Goal: Task Accomplishment & Management: Manage account settings

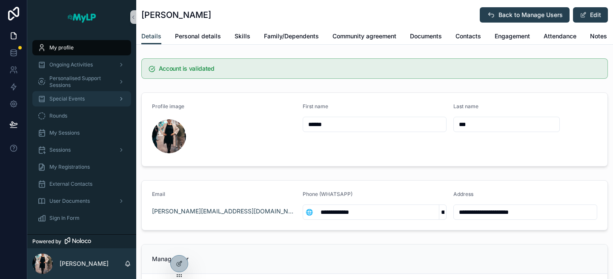
click at [68, 97] on span "Special Events" at bounding box center [66, 98] width 35 height 7
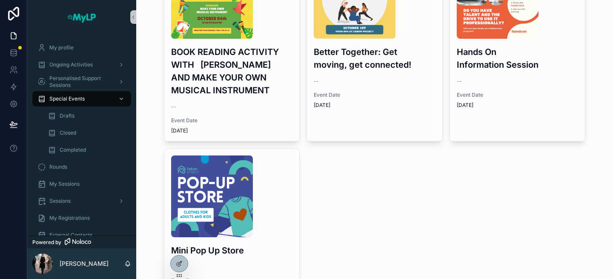
scroll to position [103, 0]
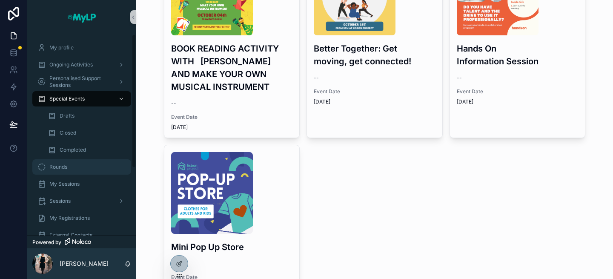
click at [75, 168] on div "Rounds" at bounding box center [81, 167] width 89 height 14
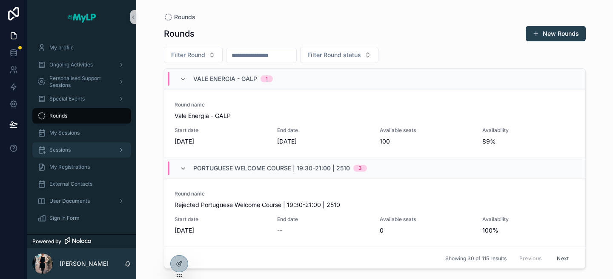
click at [75, 146] on div "Sessions" at bounding box center [81, 150] width 89 height 14
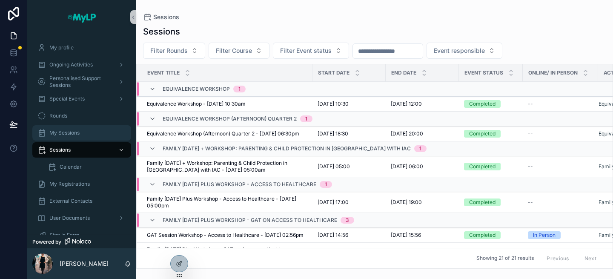
click at [72, 129] on span "My Sessions" at bounding box center [64, 132] width 30 height 7
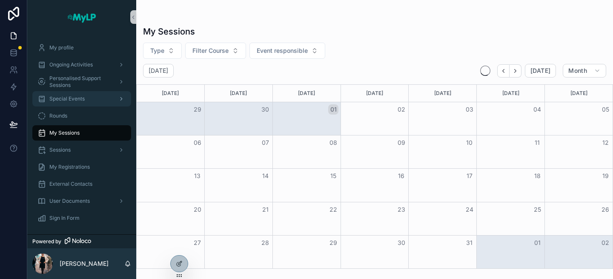
click at [72, 100] on span "Special Events" at bounding box center [66, 98] width 35 height 7
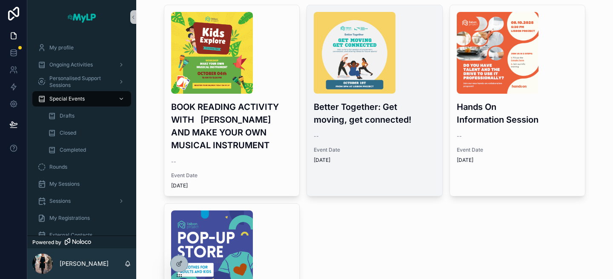
scroll to position [49, 0]
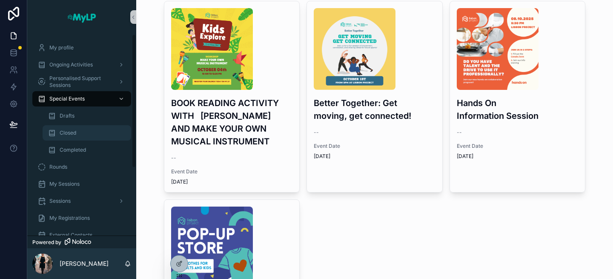
click at [98, 129] on div "Closed" at bounding box center [87, 133] width 78 height 14
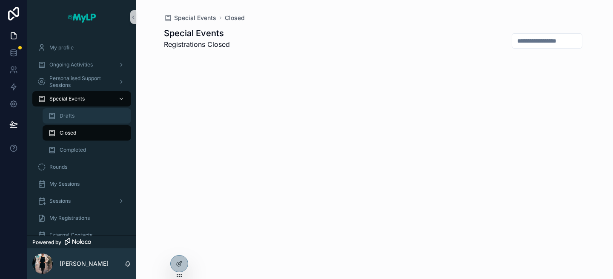
click at [86, 119] on div "Drafts" at bounding box center [87, 116] width 78 height 14
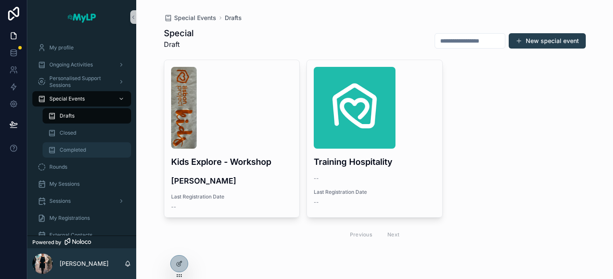
click at [89, 145] on div "Completed" at bounding box center [87, 150] width 78 height 14
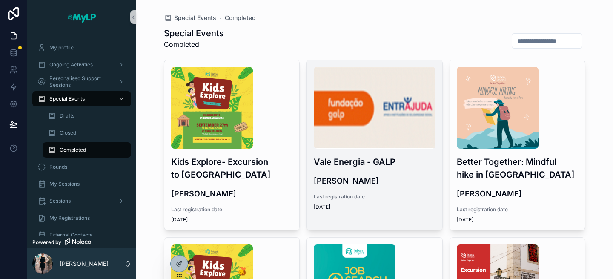
click at [378, 196] on span "Last registration date" at bounding box center [375, 196] width 122 height 7
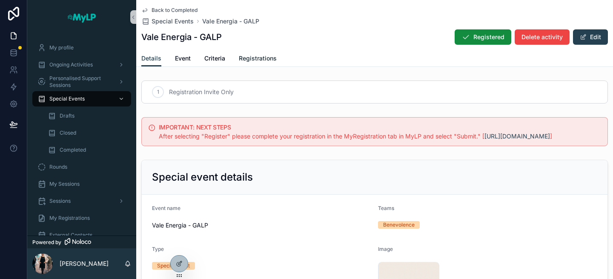
click at [260, 58] on span "Registrations" at bounding box center [258, 58] width 38 height 9
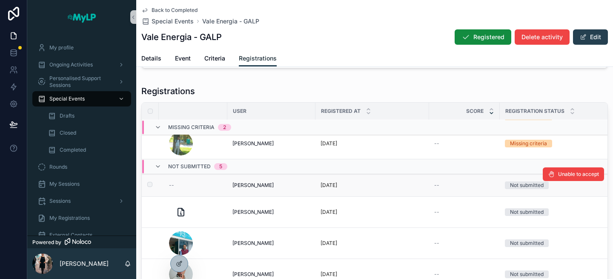
scroll to position [351, 75]
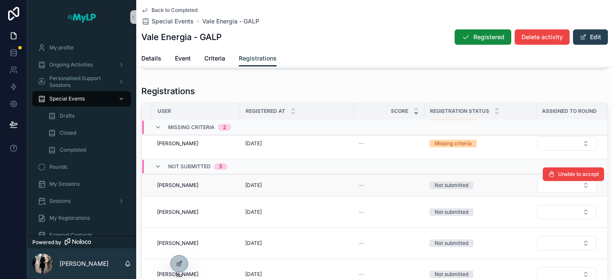
click at [454, 185] on div "Not submitted" at bounding box center [452, 185] width 34 height 8
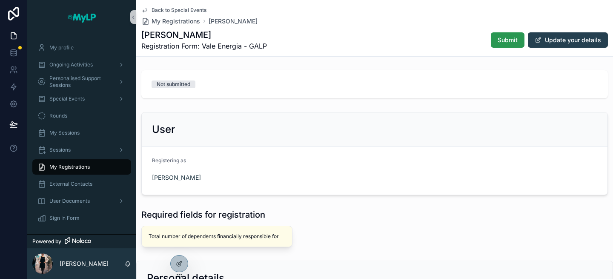
click at [500, 44] on span "Submit" at bounding box center [508, 40] width 20 height 9
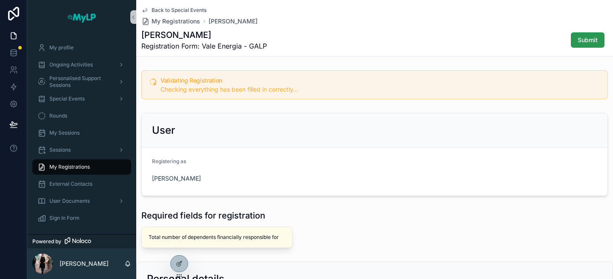
click at [589, 45] on button "Submit" at bounding box center [588, 39] width 34 height 15
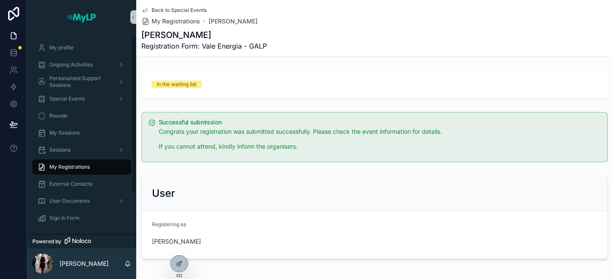
click at [69, 166] on span "My Registrations" at bounding box center [69, 167] width 40 height 7
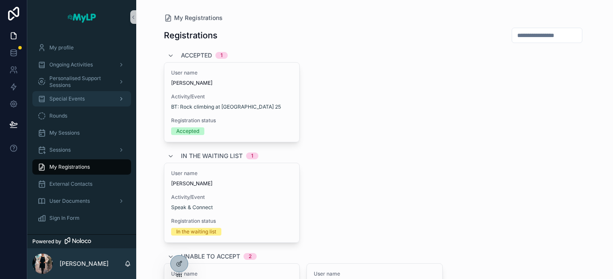
click at [75, 97] on span "Special Events" at bounding box center [66, 98] width 35 height 7
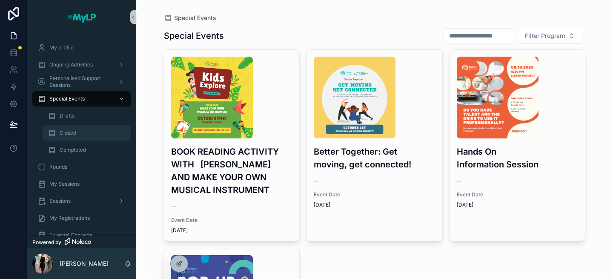
click at [88, 131] on div "Closed" at bounding box center [87, 133] width 78 height 14
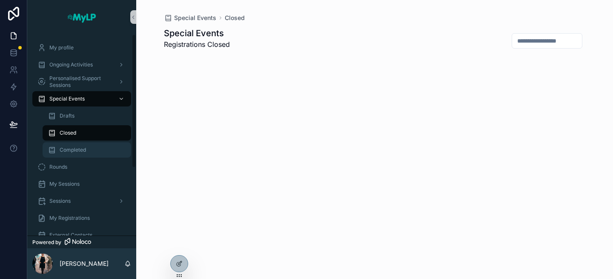
click at [112, 147] on div "Completed" at bounding box center [87, 150] width 78 height 14
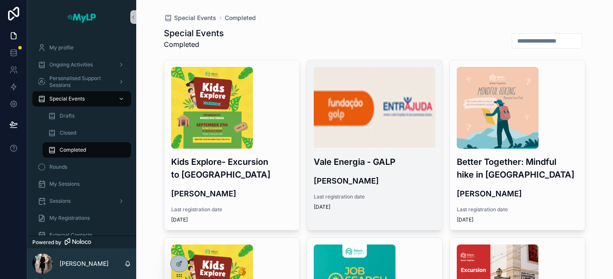
click at [408, 153] on div "Vale Energia - GALP [PERSON_NAME] Last registration date [DATE]" at bounding box center [374, 138] width 135 height 157
click at [408, 153] on div "Special Events Completed Special Events Completed Kids Explore- Excursion to [G…" at bounding box center [374, 139] width 477 height 279
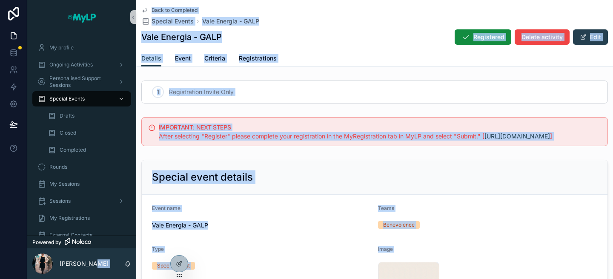
click at [373, 49] on div "Back to Completed Special Events Vale Energia - GALP Vale Energia - GALP Regist…" at bounding box center [374, 25] width 467 height 50
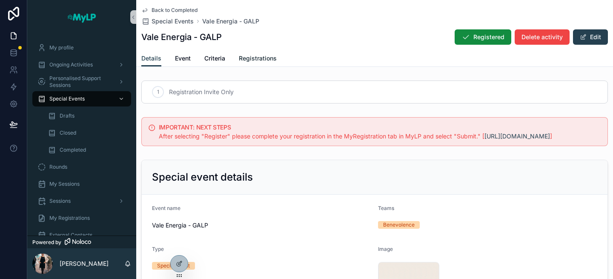
click at [258, 52] on link "Registrations" at bounding box center [258, 59] width 38 height 17
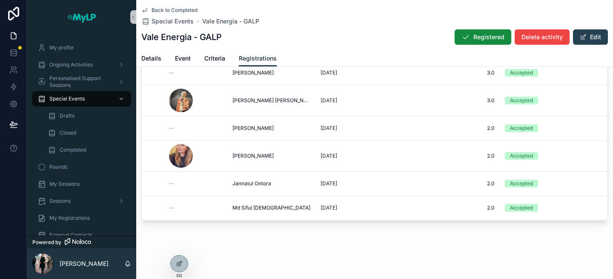
scroll to position [33, 0]
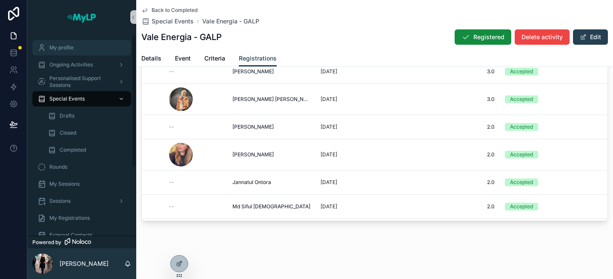
click at [77, 48] on div "My profile" at bounding box center [81, 48] width 89 height 14
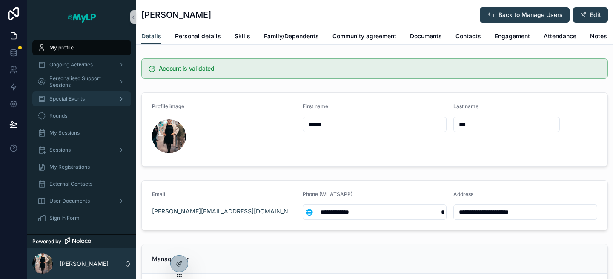
click at [68, 97] on span "Special Events" at bounding box center [66, 98] width 35 height 7
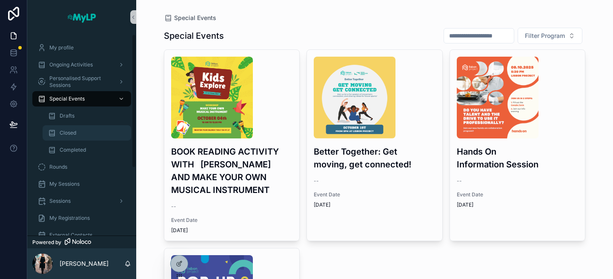
click at [83, 138] on div "Closed" at bounding box center [87, 133] width 78 height 14
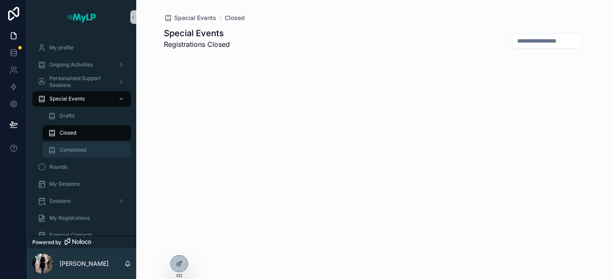
click at [87, 152] on div "Completed" at bounding box center [87, 150] width 78 height 14
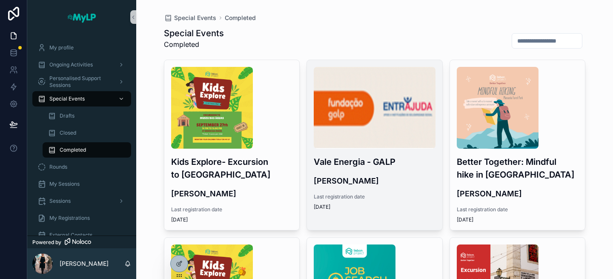
click at [387, 189] on div "Vale Energia - GALP [PERSON_NAME] Last registration date [DATE]" at bounding box center [374, 138] width 135 height 157
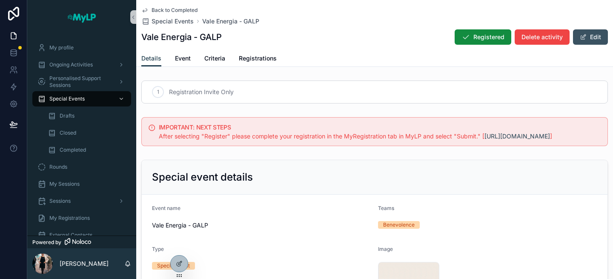
click at [594, 35] on button "Edit" at bounding box center [590, 36] width 35 height 15
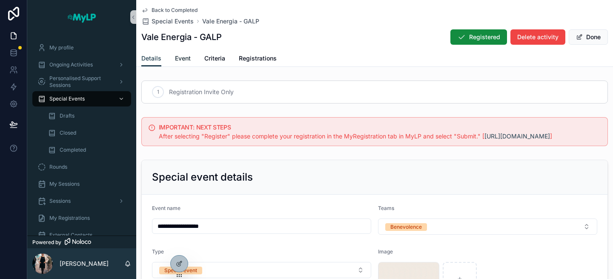
click at [185, 57] on span "Event" at bounding box center [183, 58] width 16 height 9
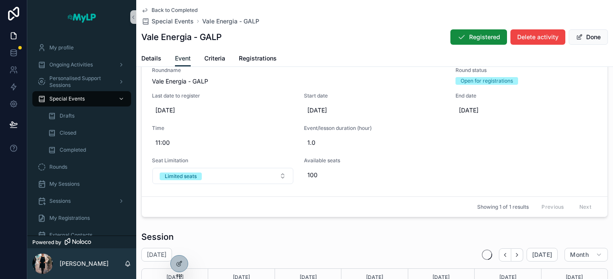
scroll to position [80, 0]
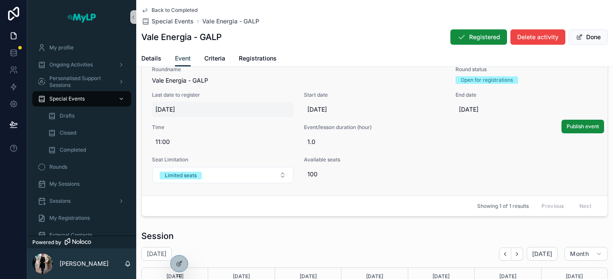
click at [204, 113] on span "[DATE]" at bounding box center [222, 109] width 135 height 9
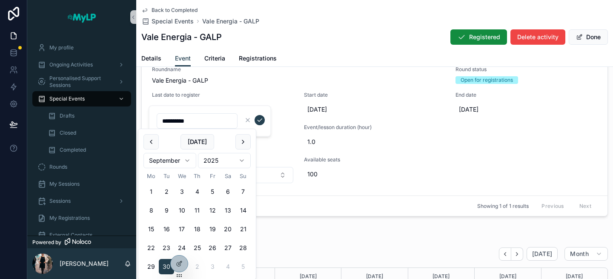
click at [187, 158] on html "**********" at bounding box center [306, 139] width 613 height 279
click at [194, 193] on button "2" at bounding box center [197, 191] width 15 height 15
type input "**********"
click at [262, 118] on icon "scrollable content" at bounding box center [259, 120] width 7 height 7
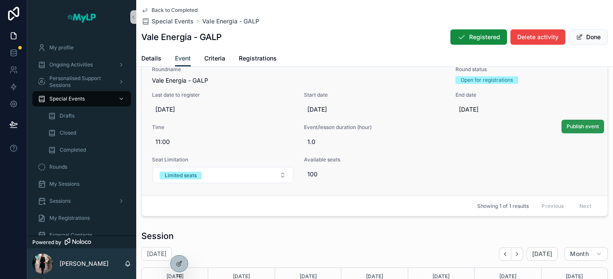
click at [573, 124] on span "Publish event" at bounding box center [583, 126] width 32 height 7
click at [481, 107] on span "[DATE]" at bounding box center [526, 109] width 135 height 9
click at [478, 111] on span "[DATE]" at bounding box center [526, 109] width 135 height 9
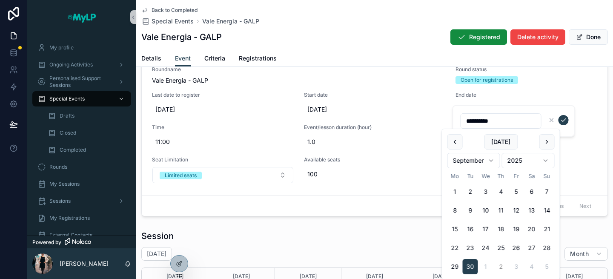
click at [497, 264] on button "2" at bounding box center [501, 266] width 15 height 15
type input "**********"
click at [563, 118] on icon "scrollable content" at bounding box center [564, 120] width 7 height 7
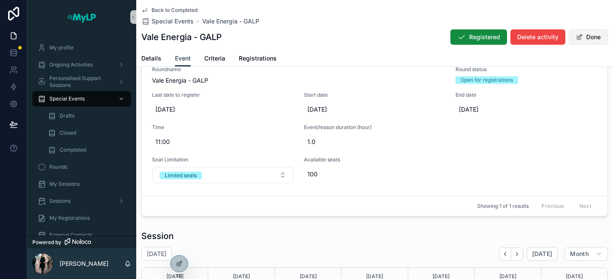
click at [589, 35] on button "Done" at bounding box center [588, 36] width 39 height 15
click at [87, 97] on div "Special Events" at bounding box center [81, 99] width 89 height 14
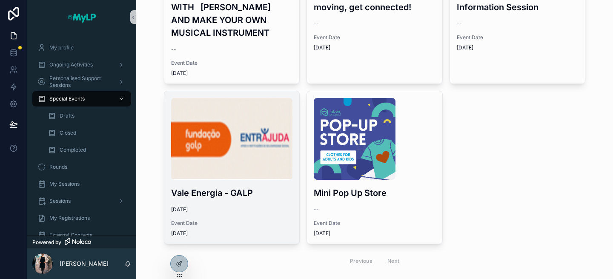
scroll to position [158, 0]
